Goal: Check status: Check status

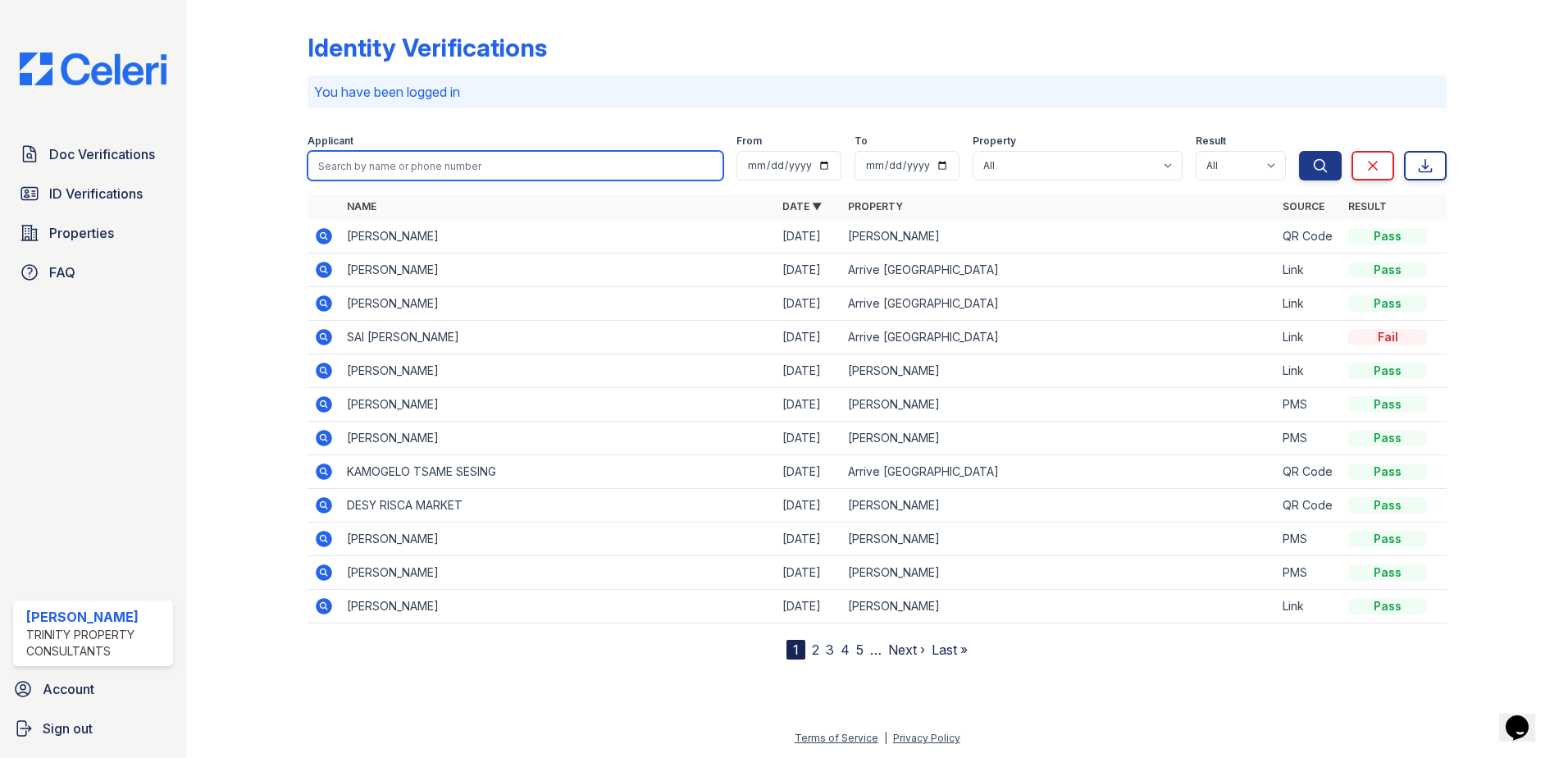
click at [400, 164] on input "search" at bounding box center [516, 165] width 416 height 29
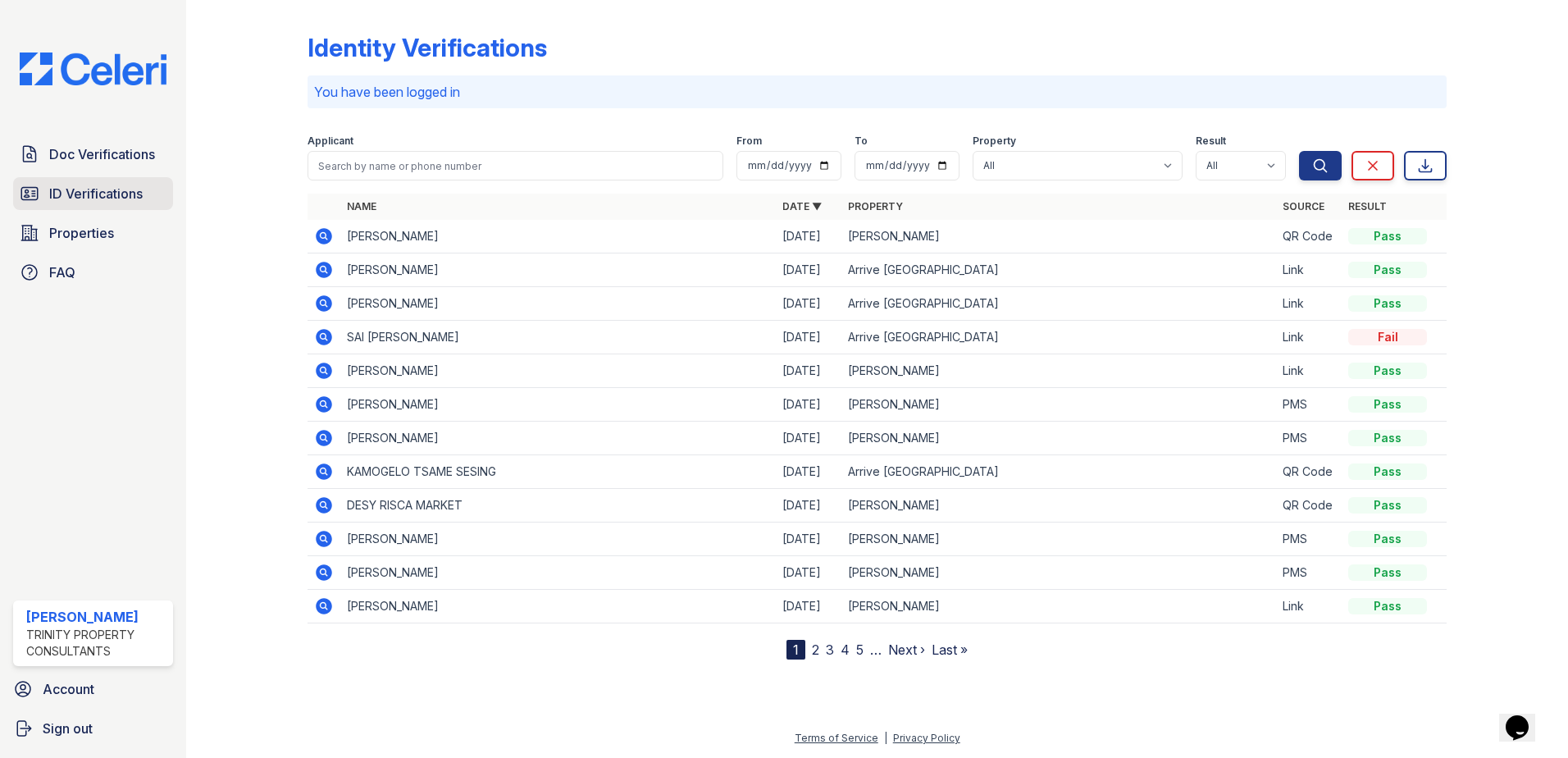
click at [120, 205] on link "ID Verifications" at bounding box center [93, 193] width 160 height 33
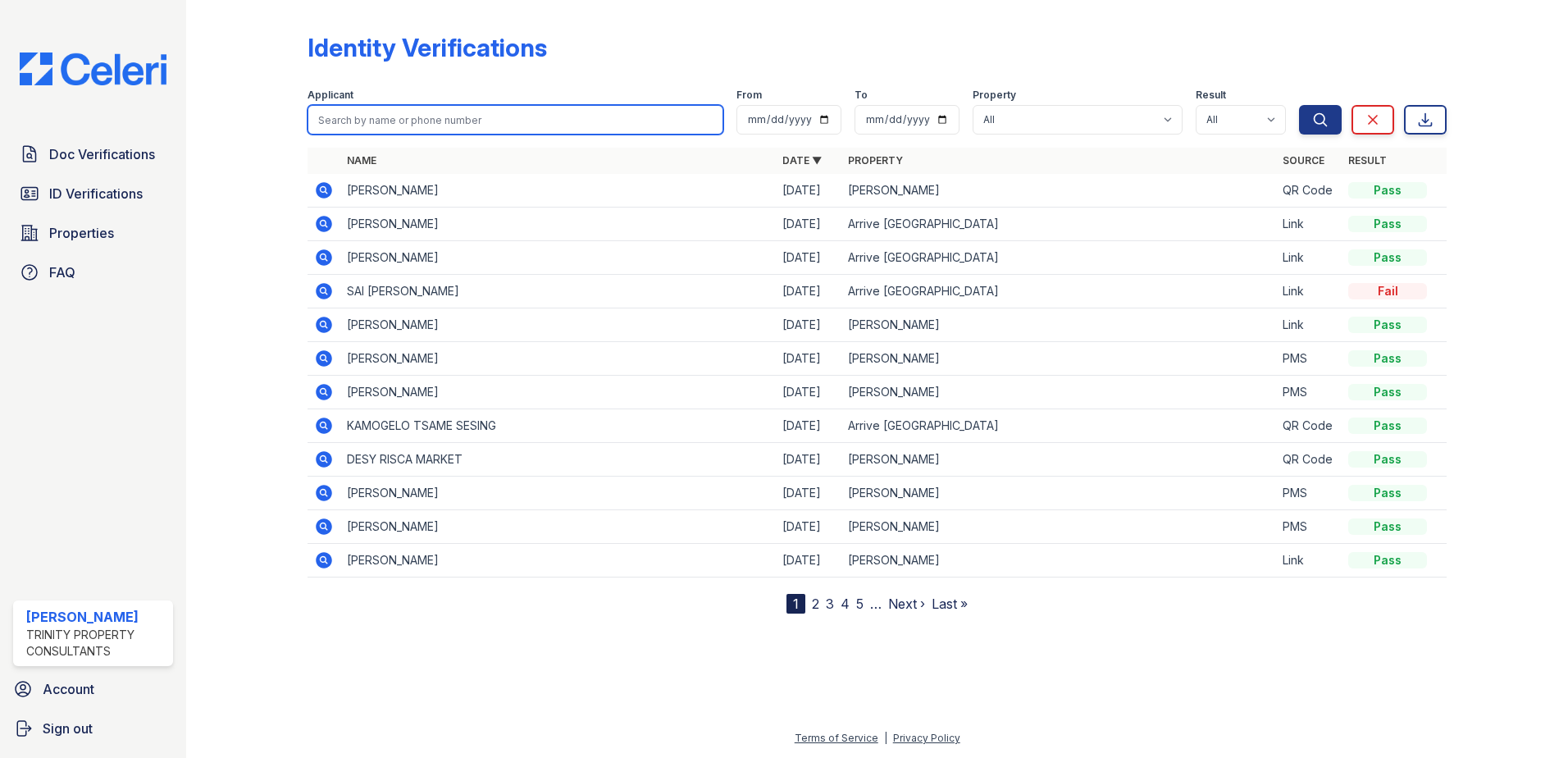
click at [395, 122] on input "search" at bounding box center [516, 119] width 416 height 29
type input "archi"
click at [1299, 105] on button "Search" at bounding box center [1320, 119] width 43 height 29
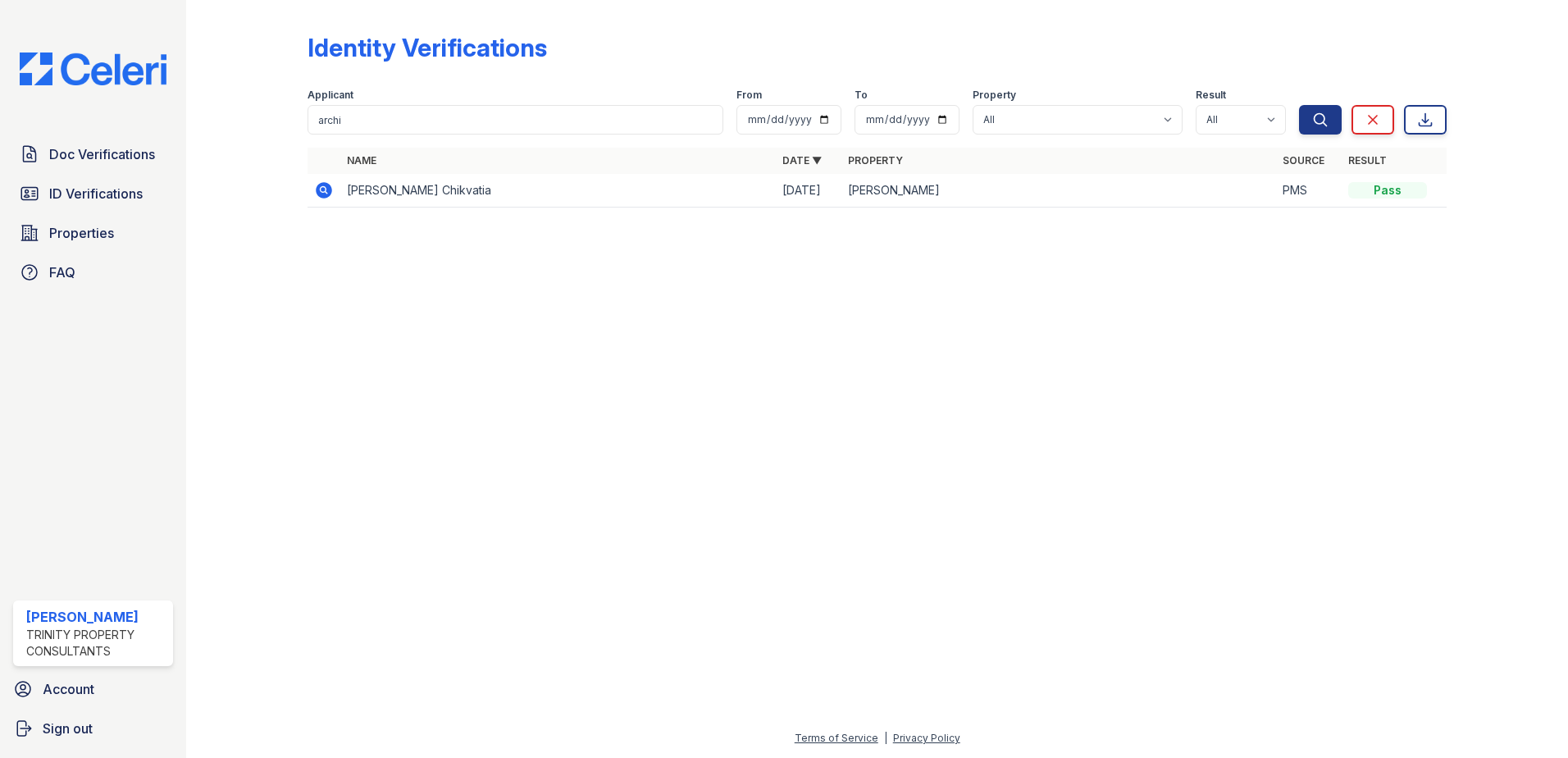
click at [322, 190] on icon at bounding box center [322, 189] width 4 height 4
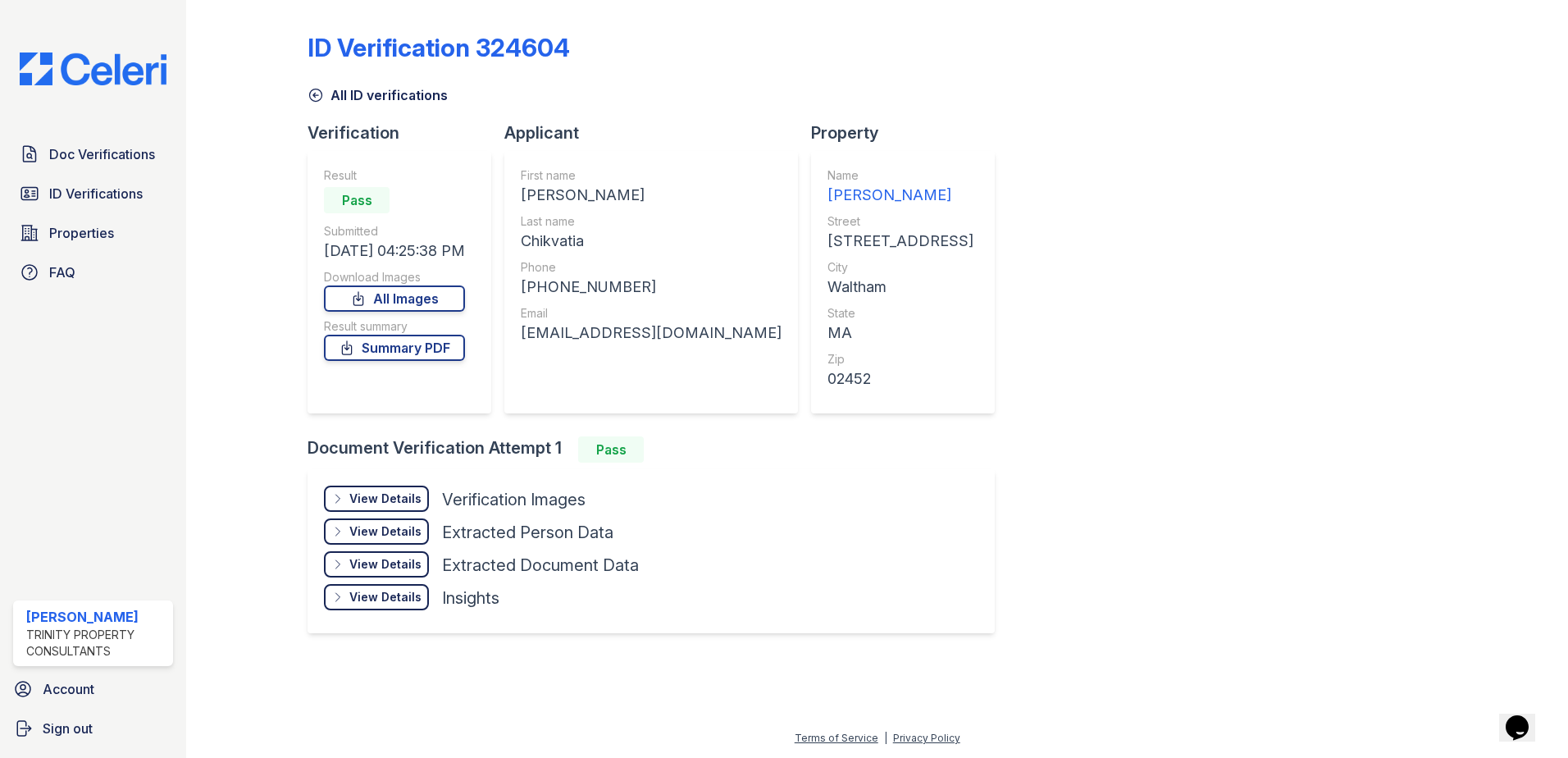
click at [383, 496] on div "View Details" at bounding box center [386, 499] width 72 height 17
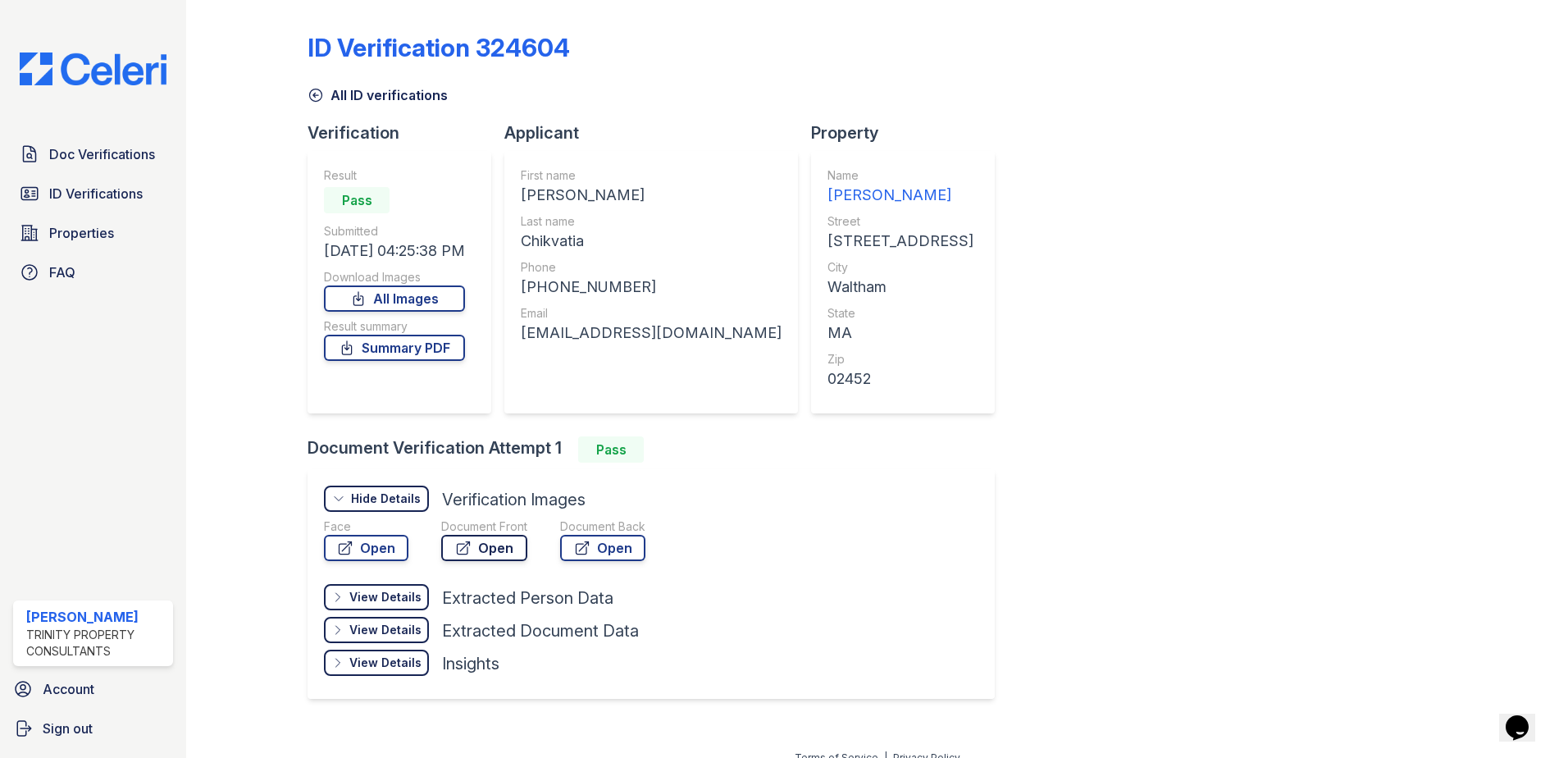
click at [478, 551] on link "Open" at bounding box center [484, 548] width 86 height 26
